Goal: Navigation & Orientation: Go to known website

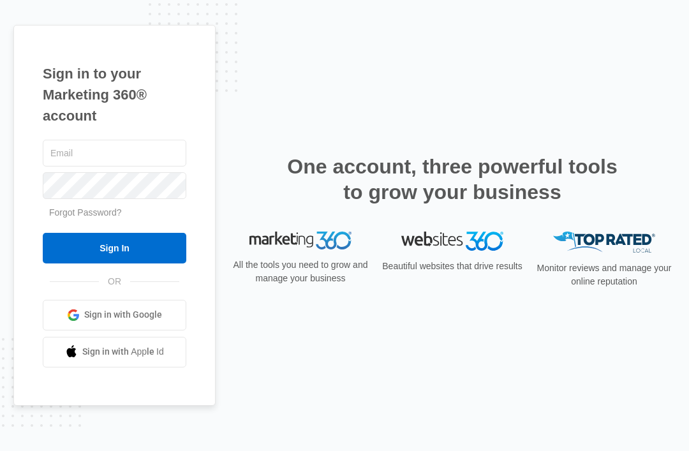
click at [68, 327] on link "Sign in with Google" at bounding box center [115, 315] width 144 height 31
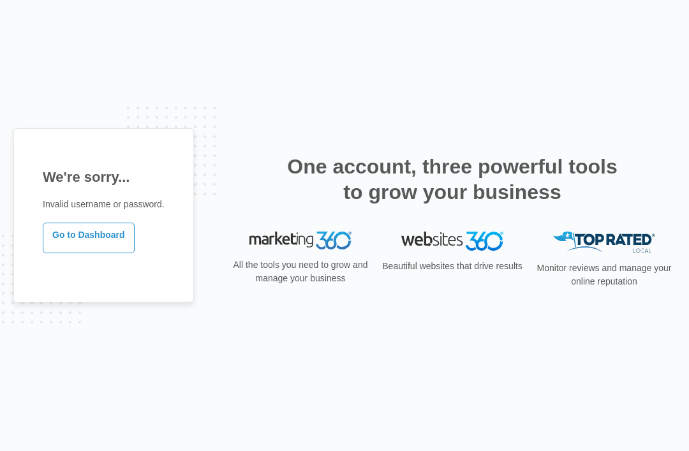
click at [52, 253] on link "Go to Dashboard" at bounding box center [89, 238] width 92 height 31
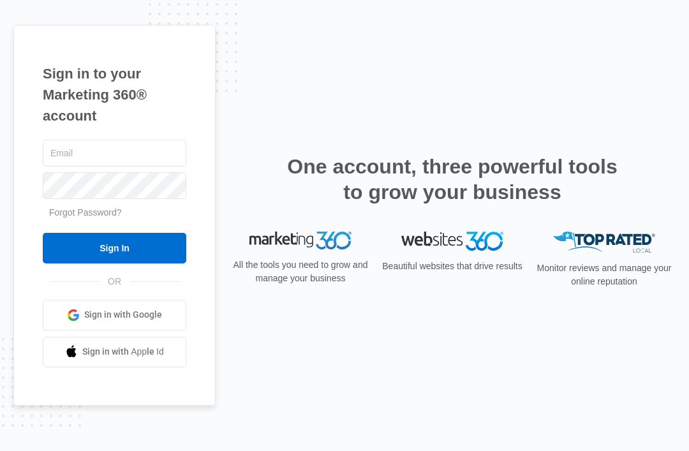
click at [78, 322] on span at bounding box center [73, 315] width 13 height 13
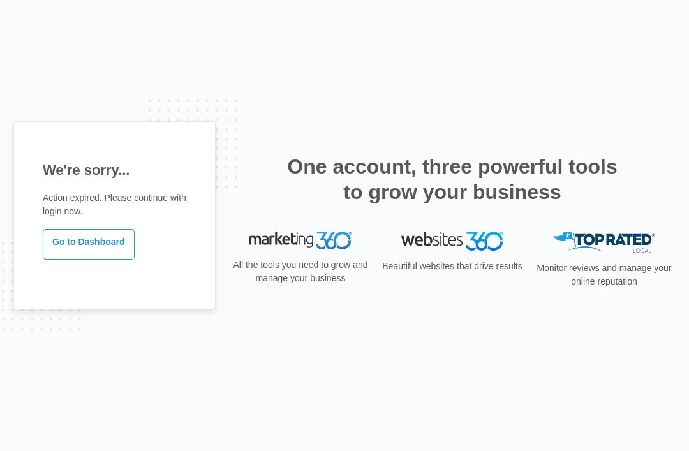
click at [52, 260] on link "Go to Dashboard" at bounding box center [89, 244] width 92 height 31
